Goal: Use online tool/utility: Use online tool/utility

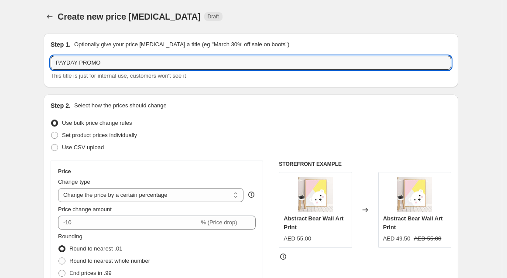
select select "percentage"
click at [91, 151] on span "Use CSV upload" at bounding box center [83, 147] width 42 height 7
click at [51, 144] on input "Use CSV upload" at bounding box center [51, 144] width 0 height 0
radio input "true"
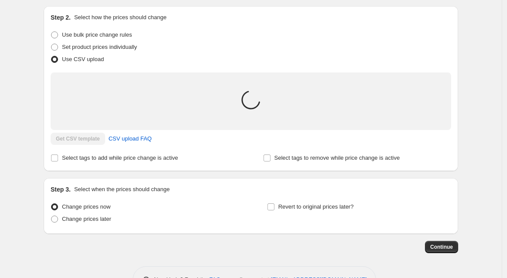
scroll to position [116, 0]
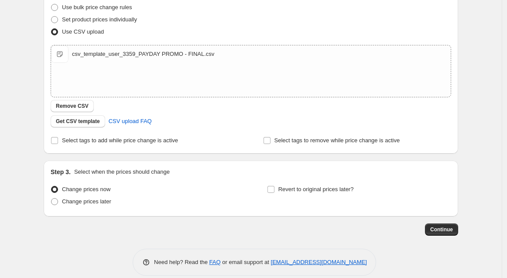
click at [479, 98] on div "Create new price [MEDICAL_DATA]. This page is ready Create new price [MEDICAL_D…" at bounding box center [251, 86] width 502 height 404
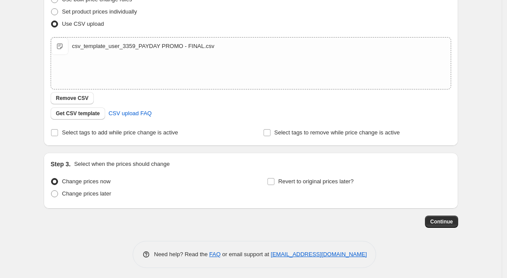
scroll to position [126, 0]
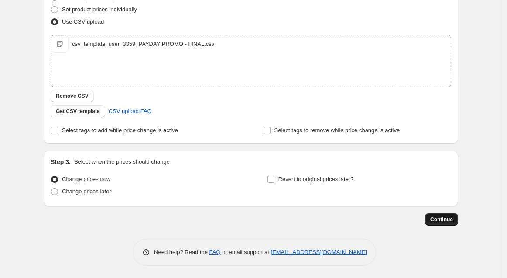
click at [449, 215] on button "Continue" at bounding box center [441, 219] width 33 height 12
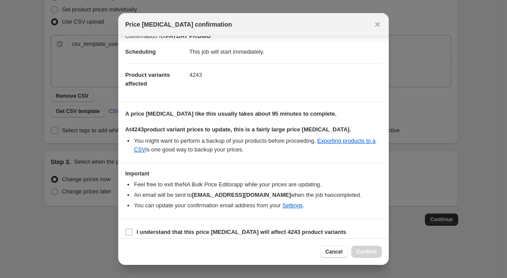
scroll to position [17, 0]
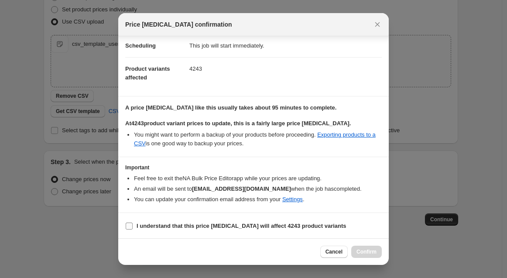
click at [127, 225] on input "I understand that this price [MEDICAL_DATA] will affect 4243 product variants" at bounding box center [129, 226] width 7 height 7
checkbox input "true"
click at [370, 252] on span "Confirm" at bounding box center [366, 251] width 20 height 7
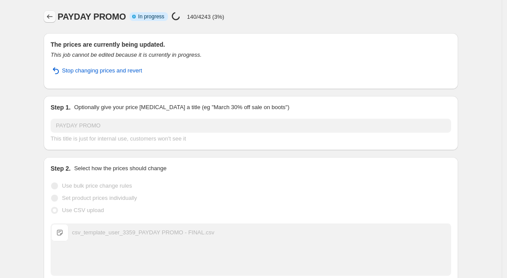
click at [51, 20] on icon "Price change jobs" at bounding box center [49, 16] width 9 height 9
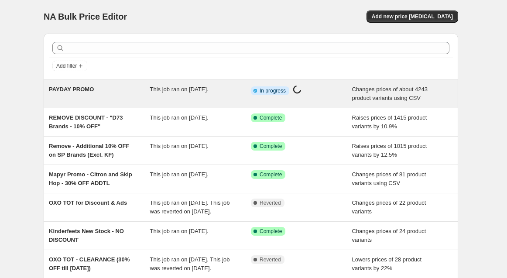
click at [162, 92] on span "This job ran on [DATE]." at bounding box center [179, 89] width 58 height 7
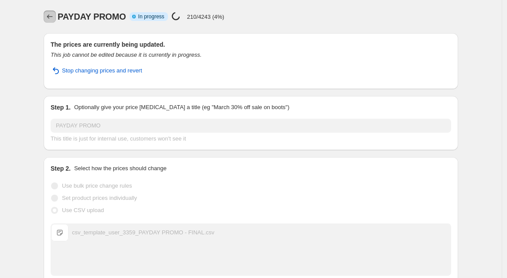
click at [50, 18] on icon "Price change jobs" at bounding box center [49, 16] width 9 height 9
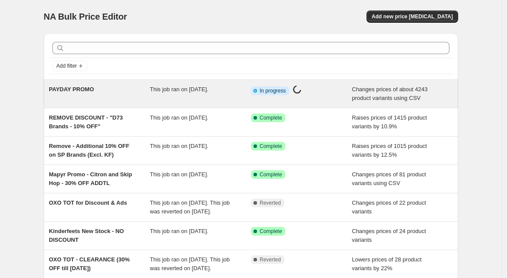
click at [389, 86] on span "Changes prices of about 4243 product variants using CSV" at bounding box center [389, 93] width 75 height 15
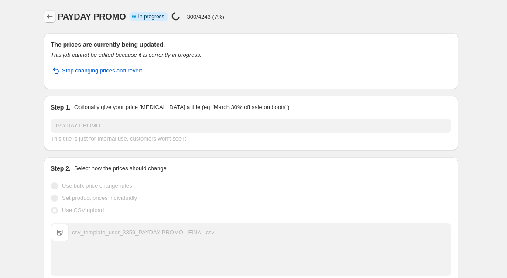
click at [50, 15] on icon "Price change jobs" at bounding box center [49, 16] width 9 height 9
